Goal: Contribute content

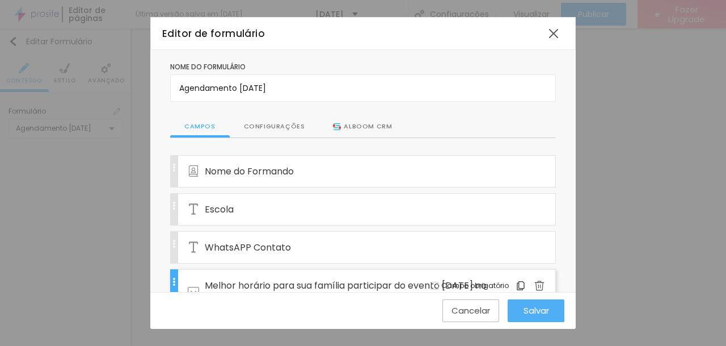
scroll to position [241, 0]
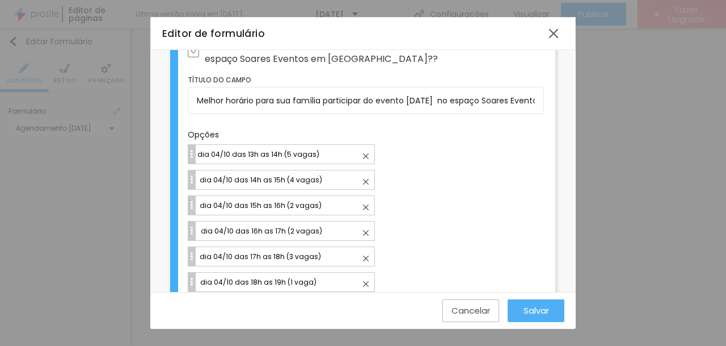
click at [289, 153] on input "dia 04/10 das 13h as 14h (5 vagas)" at bounding box center [285, 154] width 178 height 12
type input "dia 04/10 das 13h as 14h (3 vagas)"
click at [526, 317] on div "Salvar" at bounding box center [536, 310] width 23 height 23
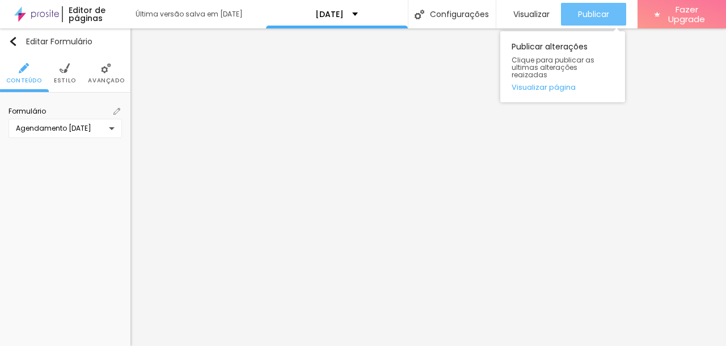
click at [579, 16] on span "Publicar" at bounding box center [593, 14] width 31 height 9
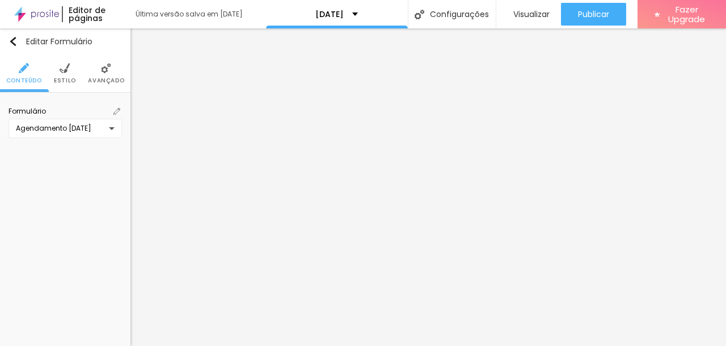
click at [116, 111] on img at bounding box center [116, 111] width 7 height 7
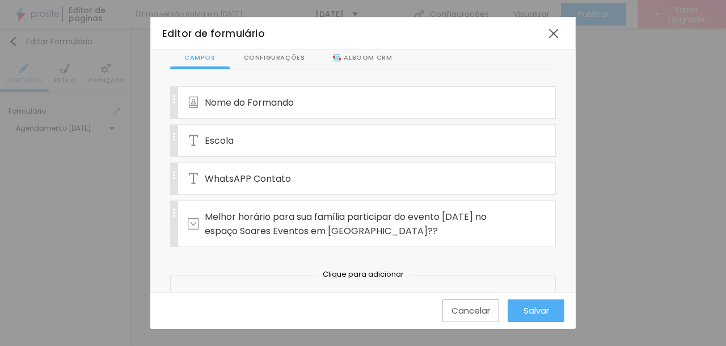
scroll to position [71, 0]
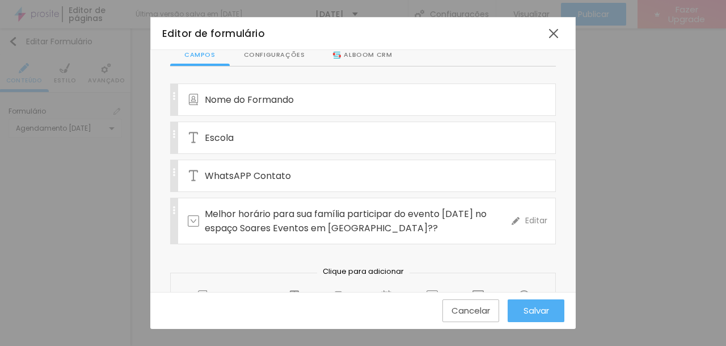
click at [288, 234] on div "Melhor horário para sua família participar do evento [DATE] no espaço Soares Ev…" at bounding box center [350, 220] width 324 height 45
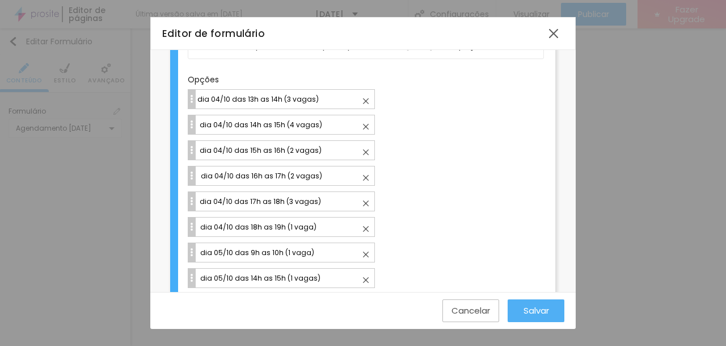
scroll to position [324, 0]
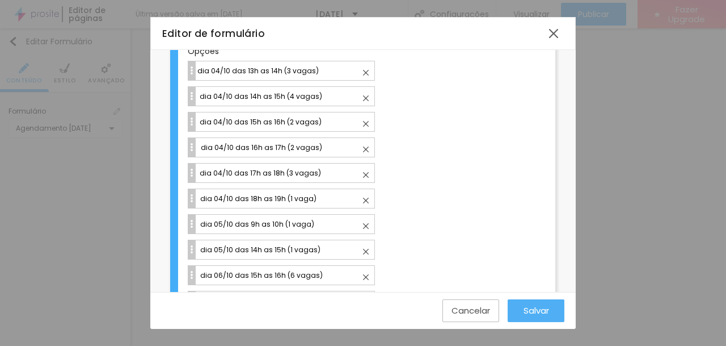
click at [365, 249] on img at bounding box center [366, 252] width 6 height 6
click at [365, 77] on input "dia 04/10 das 13h as 14h (3 vagas)" at bounding box center [285, 71] width 178 height 12
type input "dia 06/10 das 15h as 16h (6 vagas)"
type input "dia 06/10 das 17h as 18h (5 vagas)"
type input "dia 06/10 das 18h as 19h (3 vagas)"
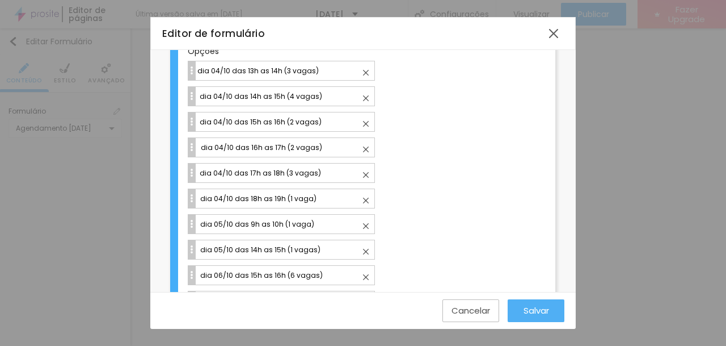
type input "dia 06/10 das 19h as 20h (1 vaga)"
type input "dia 06/10 das 20h as 21h (3 vagas)"
click at [525, 307] on span "Salvar" at bounding box center [537, 310] width 26 height 10
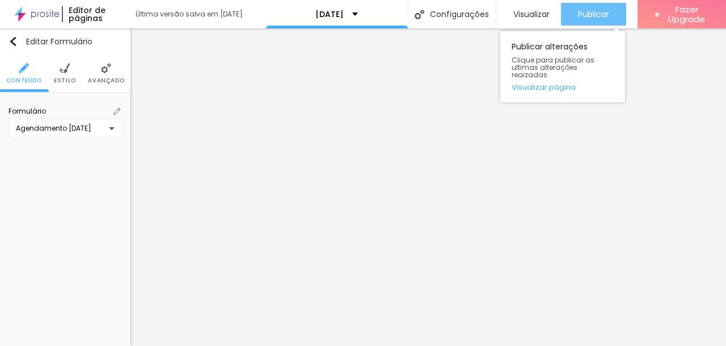
click at [580, 18] on span "Publicar" at bounding box center [593, 14] width 31 height 9
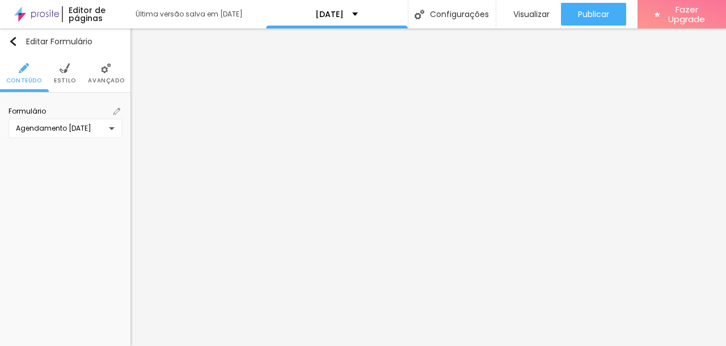
click at [114, 112] on img at bounding box center [116, 111] width 7 height 7
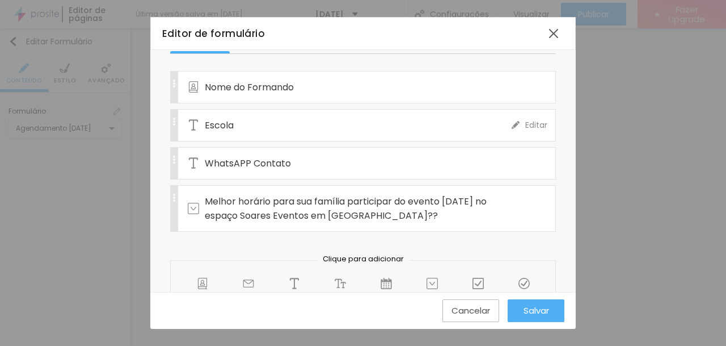
click at [296, 200] on span "Melhor horário para sua família participar do evento [DATE] no espaço Soares Ev…" at bounding box center [358, 208] width 307 height 28
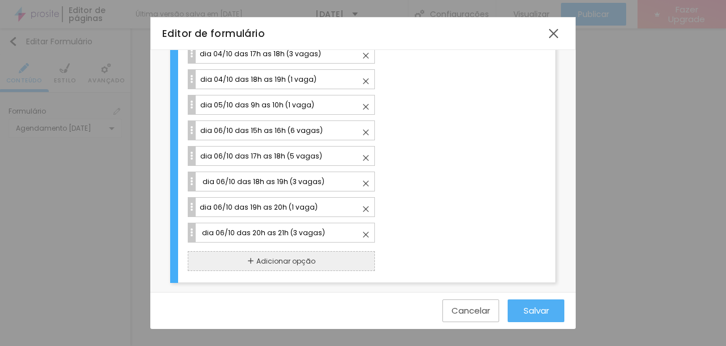
scroll to position [450, 0]
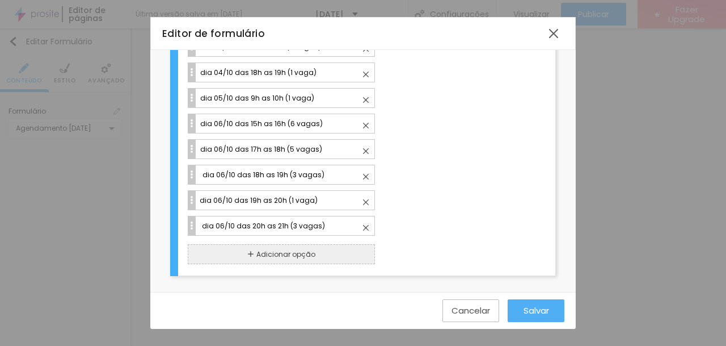
click at [249, 255] on img "button" at bounding box center [251, 254] width 6 height 6
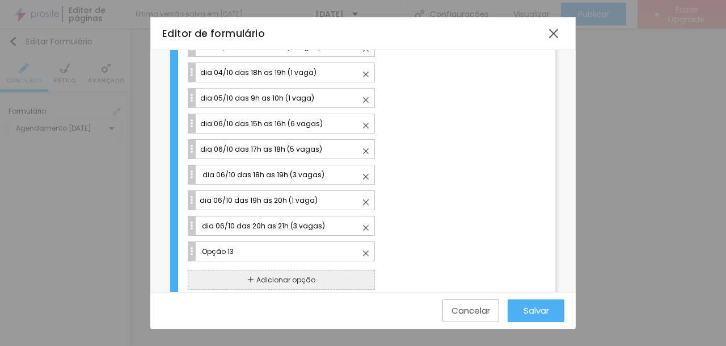
click at [249, 255] on input "Opção 13" at bounding box center [288, 251] width 174 height 12
type input "Opção 1"
drag, startPoint x: 249, startPoint y: 255, endPoint x: 190, endPoint y: 250, distance: 59.8
click at [190, 250] on div "13 Opção 1" at bounding box center [366, 251] width 356 height 20
type input "D"
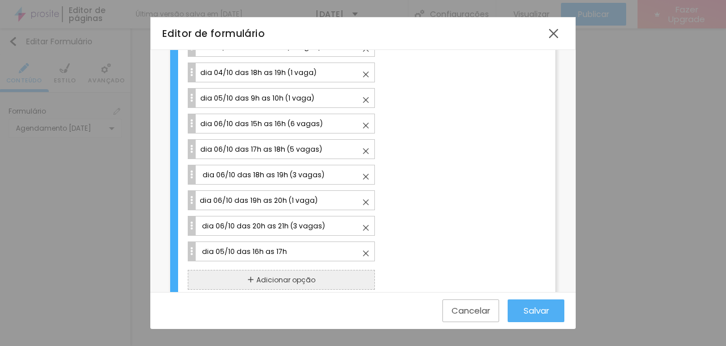
type input "dia 05/10 das 16h as 17h"
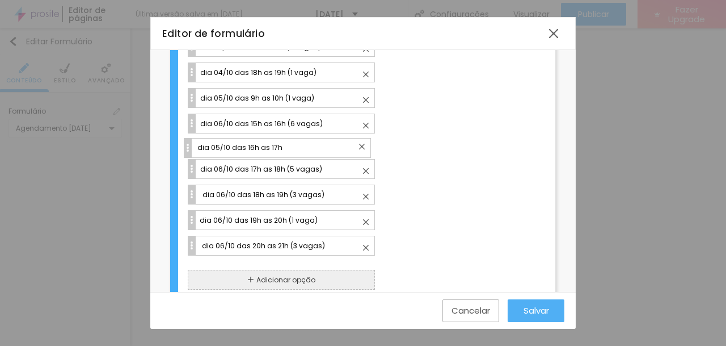
drag, startPoint x: 191, startPoint y: 251, endPoint x: 187, endPoint y: 148, distance: 103.4
click at [187, 148] on div "Melhor horário para sua família participar do evento [DATE] no espaço Soares Ev…" at bounding box center [363, 60] width 386 height 482
type input "dia 05/10 das 16h as 17h"
type input "dia 06/10 das 17h as 18h (5 vagas)"
type input "dia 06/10 das 18h as 19h (3 vagas)"
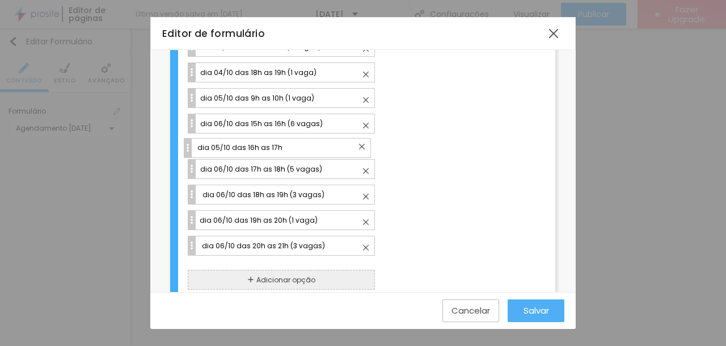
type input "dia 06/10 das 19h as 20h (1 vaga)"
type input "dia 06/10 das 20h as 21h (3 vagas)"
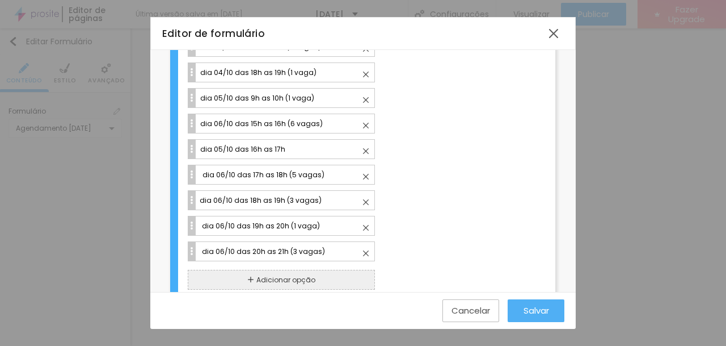
click at [284, 151] on input "dia 05/10 das 16h as 17h" at bounding box center [286, 149] width 175 height 12
type input "dia 05/10 das 16h as 17h (1 vaga)"
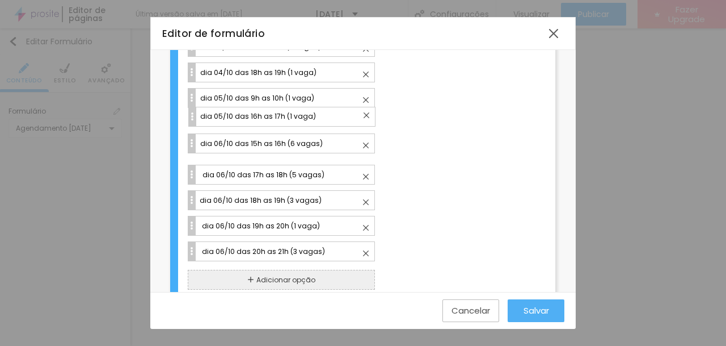
drag, startPoint x: 191, startPoint y: 147, endPoint x: 191, endPoint y: 114, distance: 32.9
click at [191, 114] on div "1 dia 04/10 das 13h as 14h (3 vagas) 2 dia 04/10 das 14h as 15h (4 vagas) 3 dia…" at bounding box center [366, 101] width 356 height 332
type input "dia 05/10 das 16h as 17h (1 vaga)"
type input "dia 06/10 das 15h as 16h (6 vagas)"
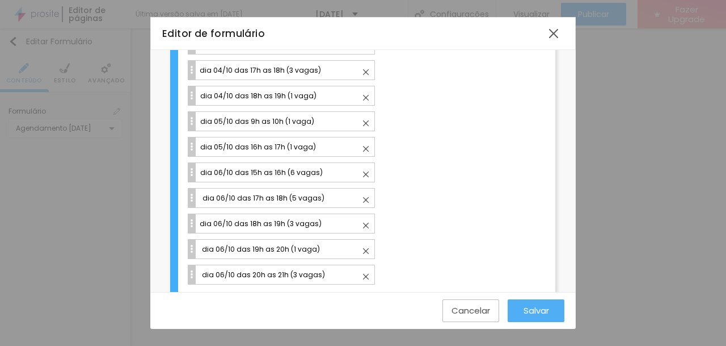
scroll to position [427, 0]
click at [535, 306] on span "Salvar" at bounding box center [537, 310] width 26 height 10
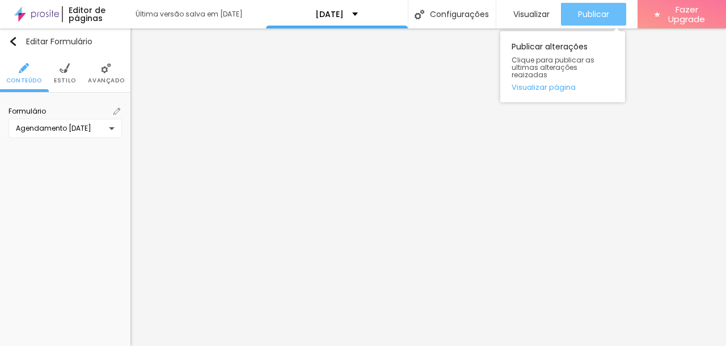
click at [584, 11] on span "Publicar" at bounding box center [593, 14] width 31 height 9
